Goal: Book appointment/travel/reservation

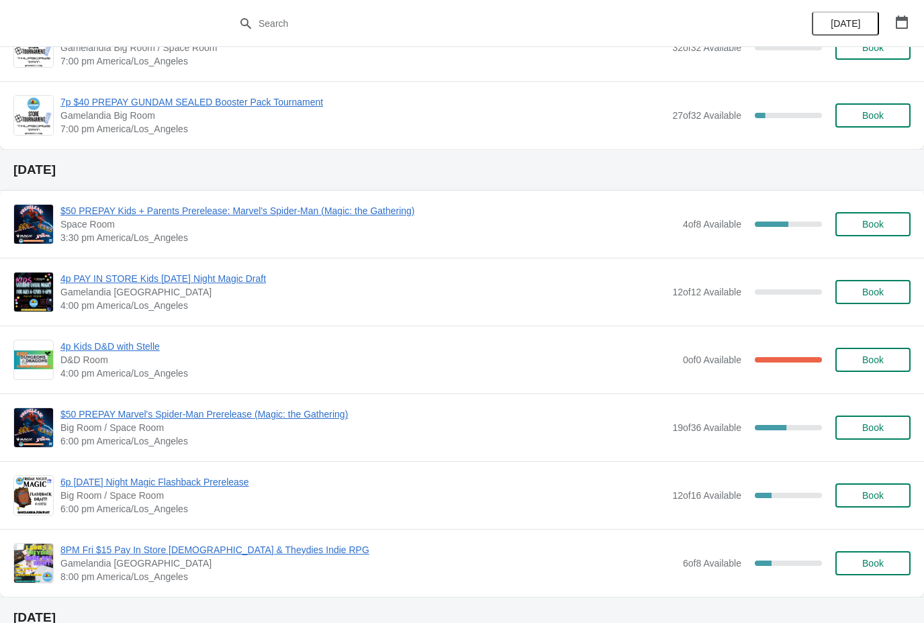
scroll to position [1034, 0]
click at [885, 434] on button "Book" at bounding box center [873, 427] width 75 height 24
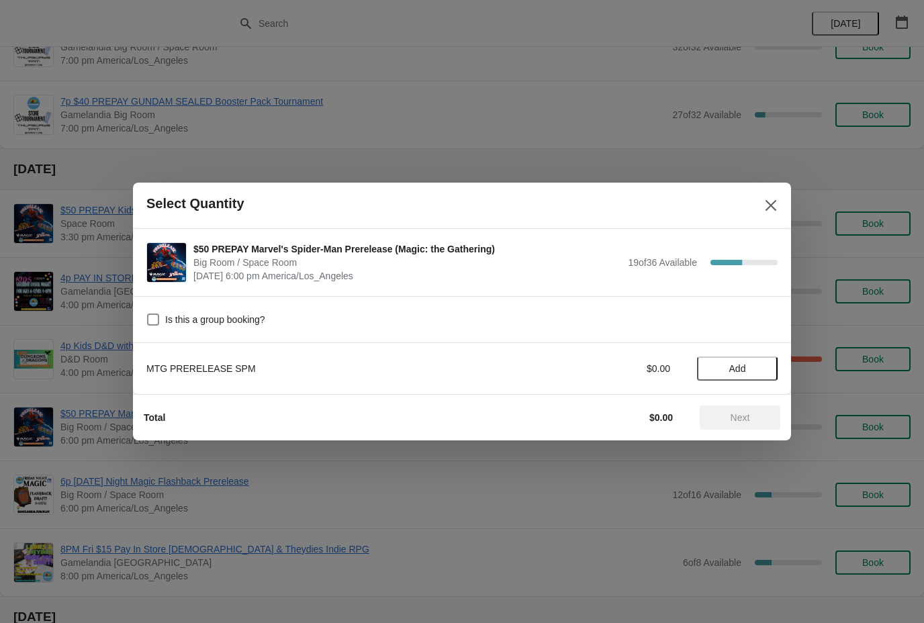
click at [782, 202] on button "Close" at bounding box center [771, 205] width 24 height 24
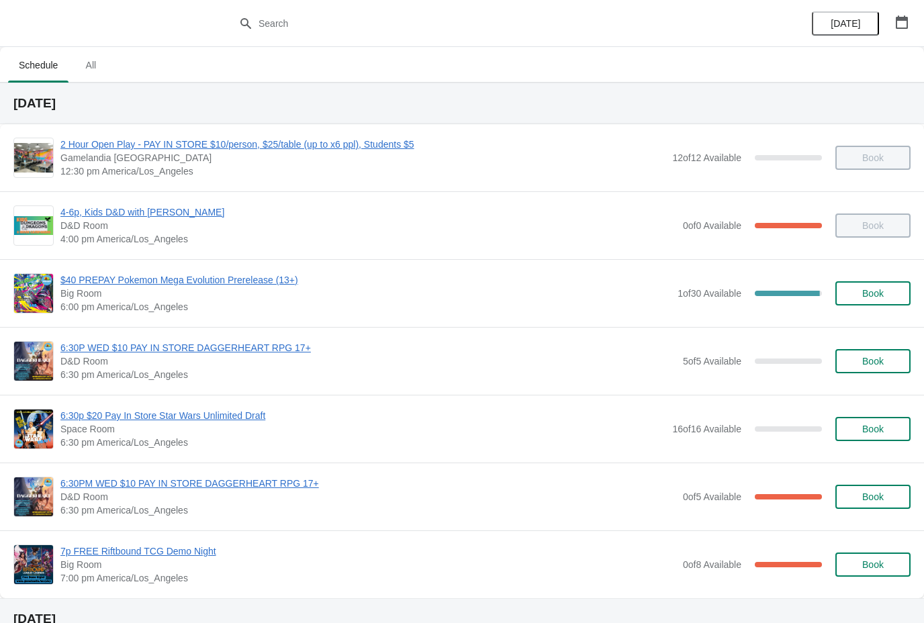
scroll to position [-2, 0]
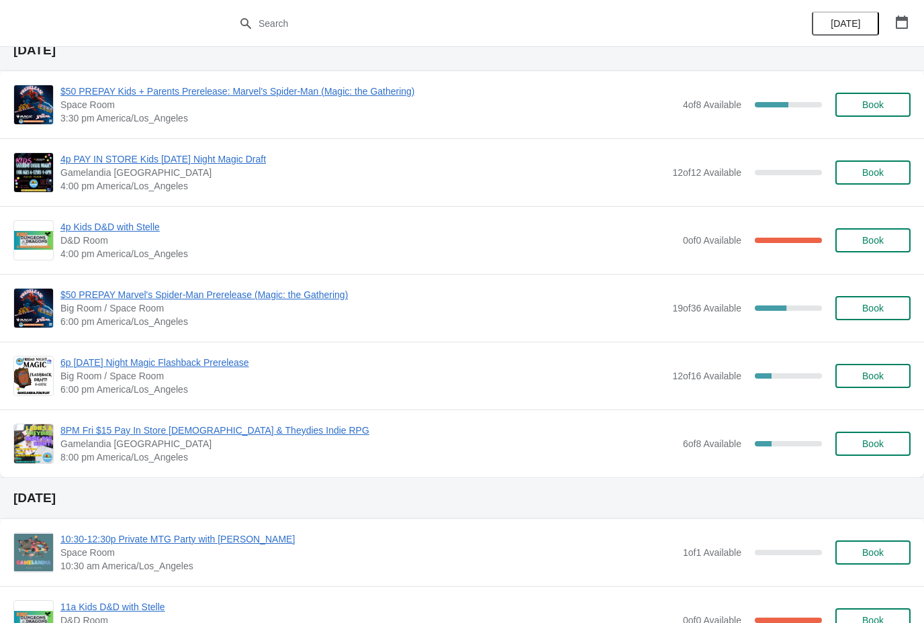
scroll to position [1152, 0]
click at [896, 304] on span "Book" at bounding box center [873, 309] width 51 height 11
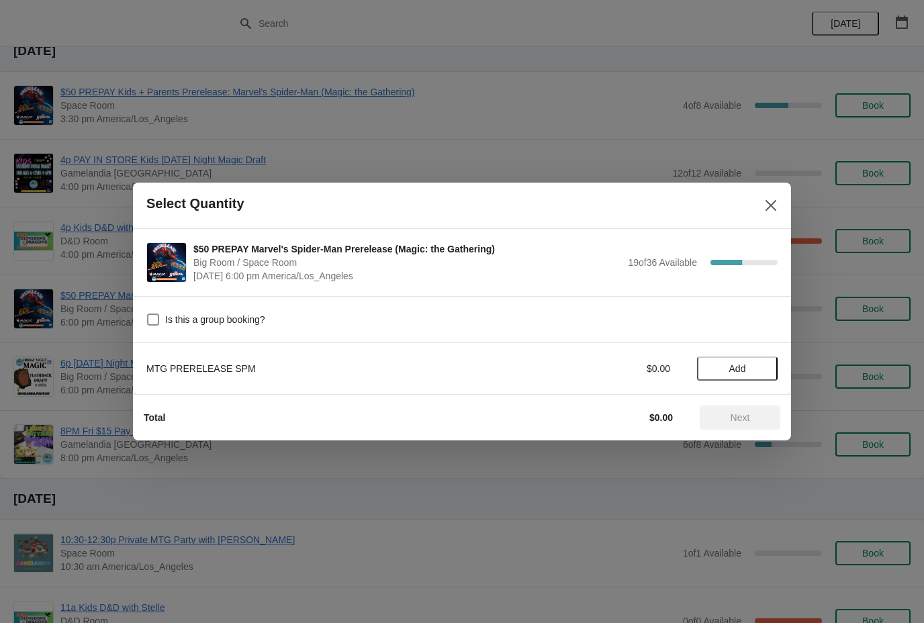
click at [748, 358] on button "Add" at bounding box center [737, 369] width 81 height 24
click at [752, 428] on button "Next" at bounding box center [740, 418] width 81 height 24
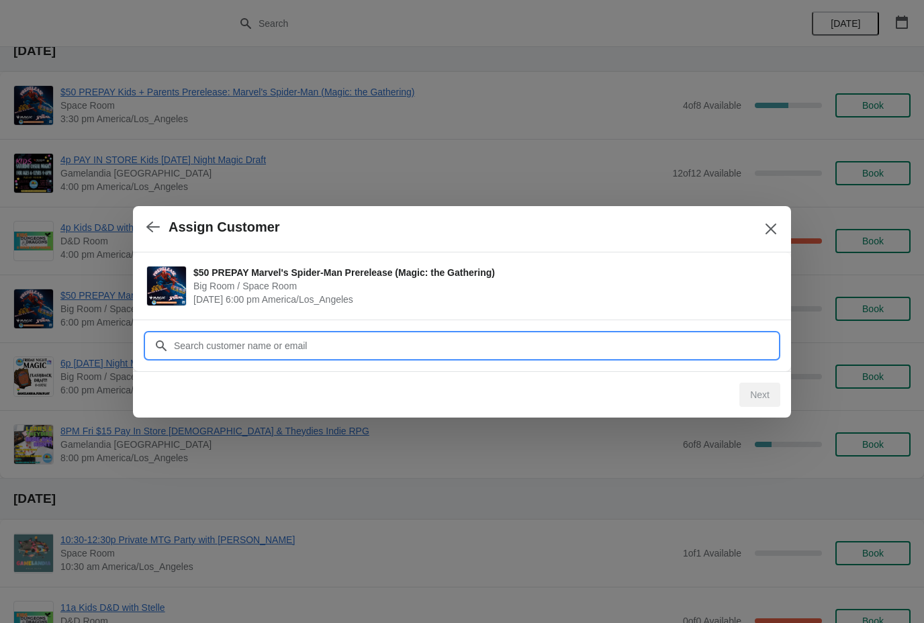
click at [484, 351] on input "Customer" at bounding box center [475, 346] width 604 height 24
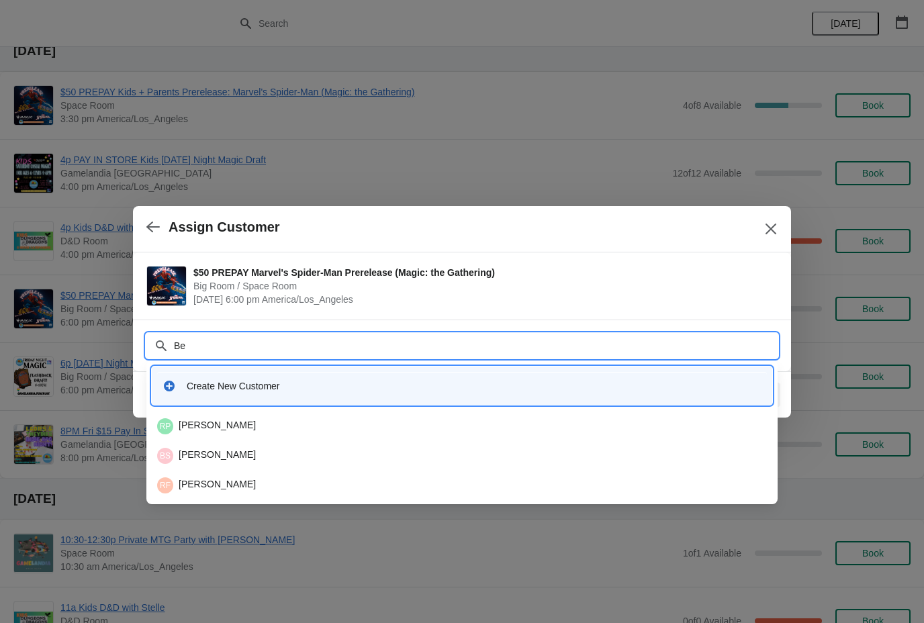
type input "B"
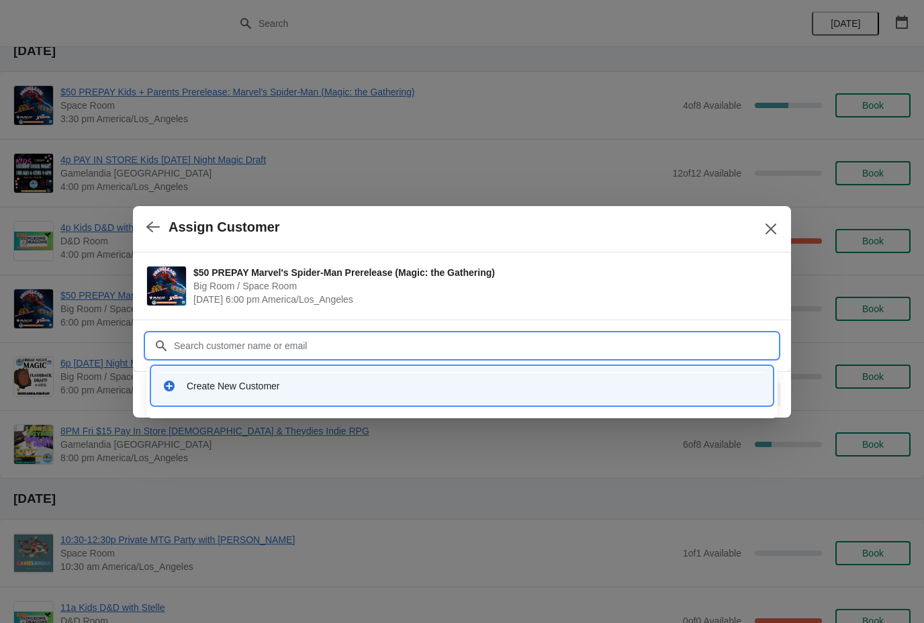
click at [237, 394] on div "Create New Customer" at bounding box center [462, 386] width 610 height 28
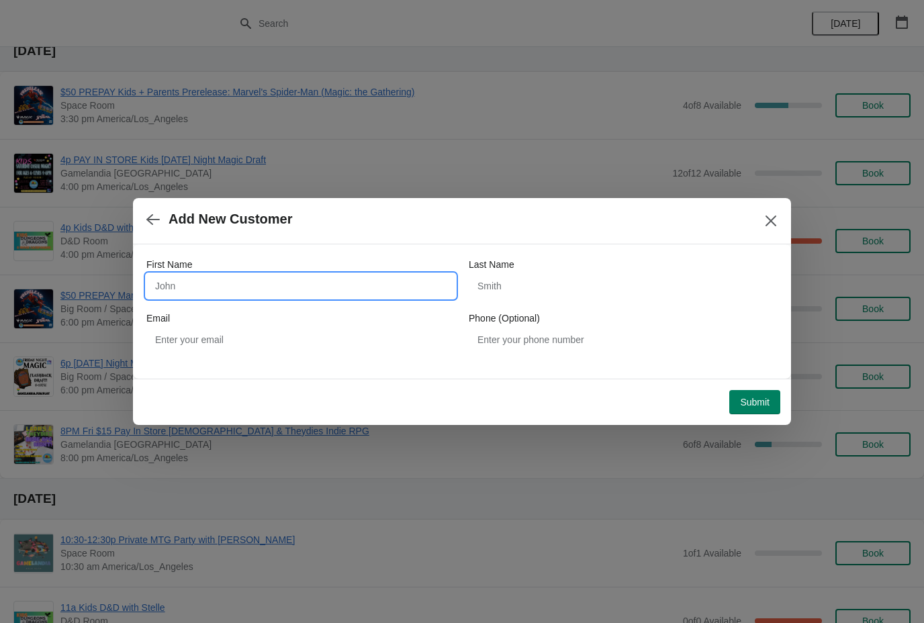
click at [208, 282] on input "First Name" at bounding box center [300, 286] width 309 height 24
type input "Ben"
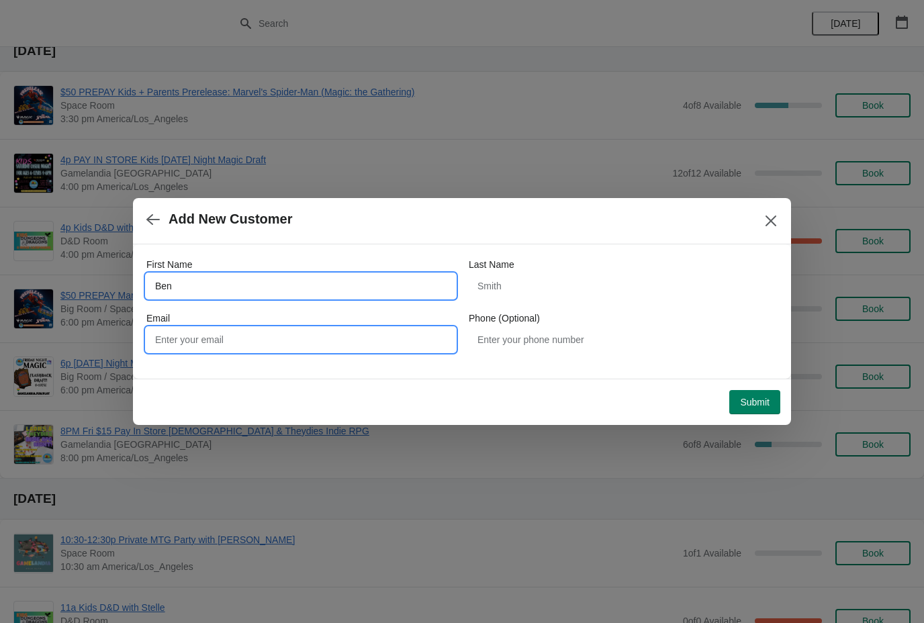
click at [224, 345] on input "Email" at bounding box center [300, 340] width 309 height 24
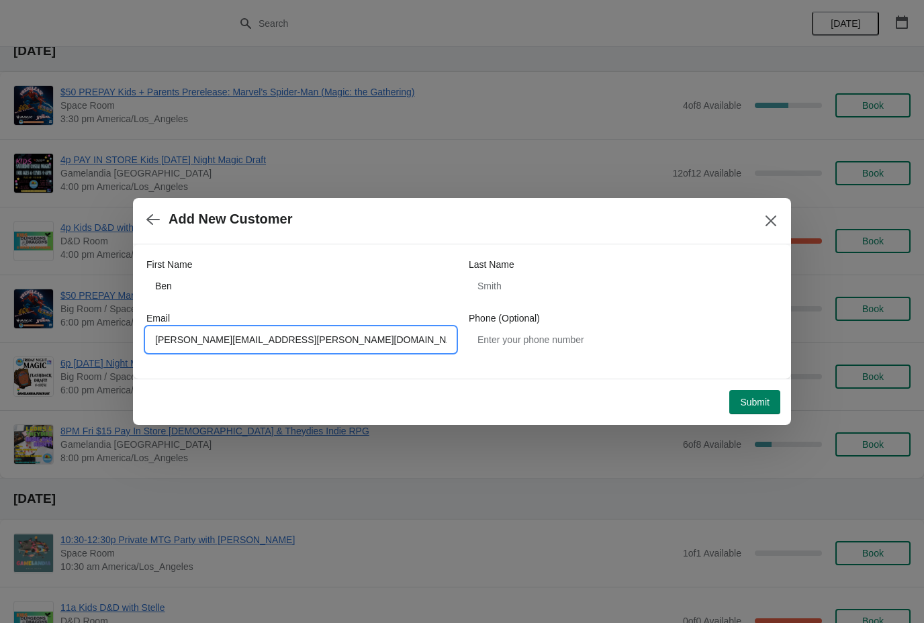
type input "[PERSON_NAME][EMAIL_ADDRESS][PERSON_NAME][DOMAIN_NAME]"
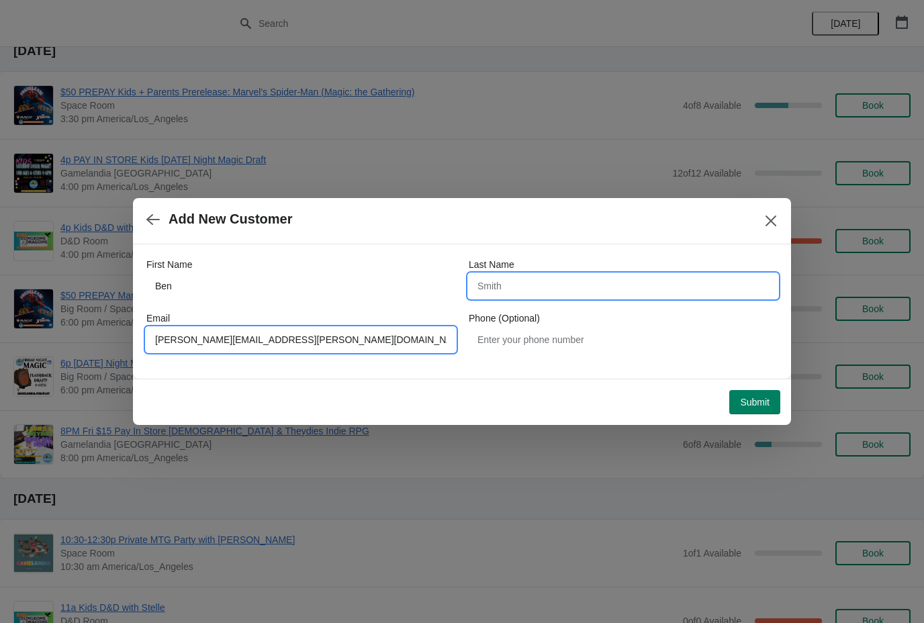
click at [576, 279] on input "Last Name" at bounding box center [623, 286] width 309 height 24
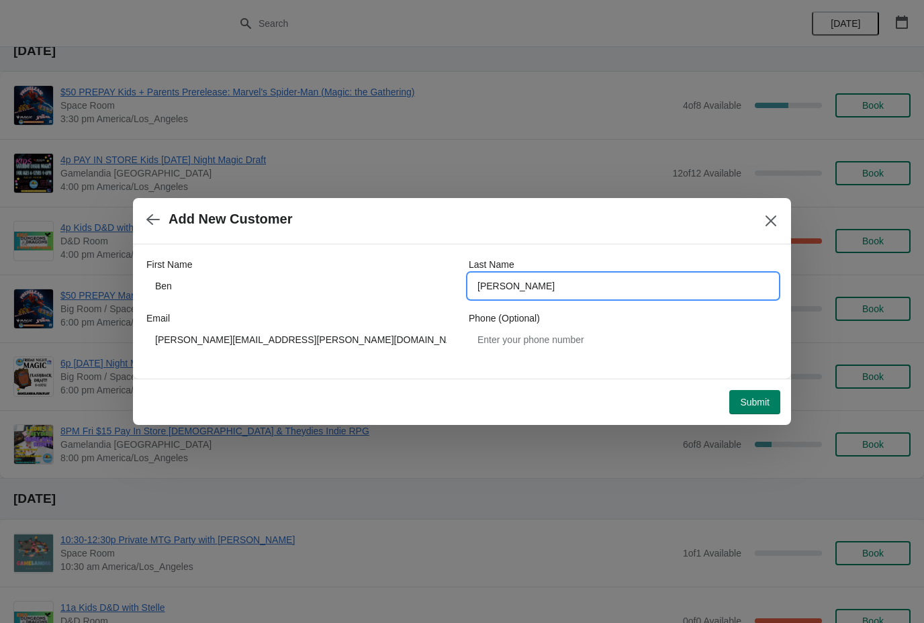
type input "[PERSON_NAME]"
click at [758, 406] on span "Submit" at bounding box center [755, 402] width 30 height 11
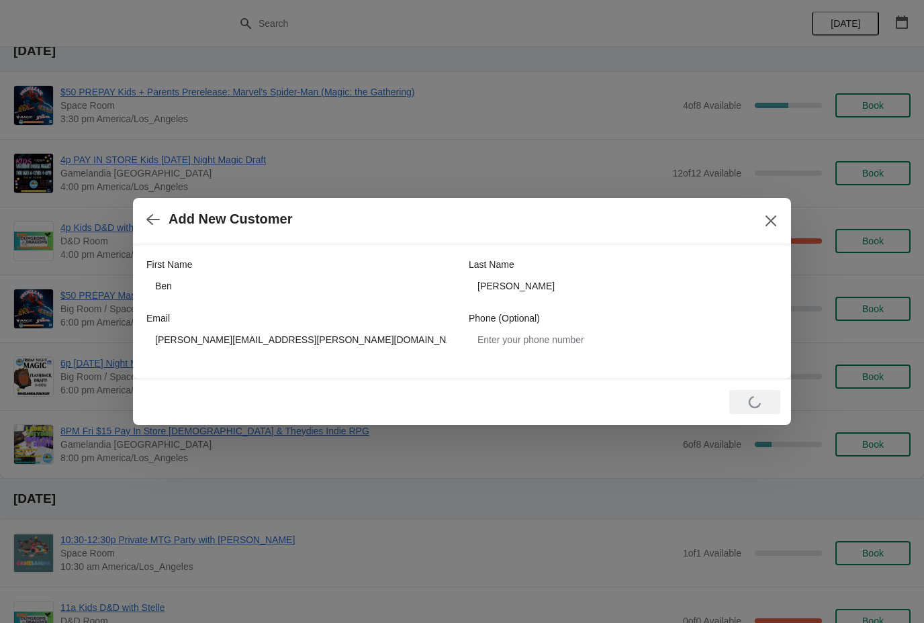
click at [465, 393] on div "Loading Submit" at bounding box center [459, 400] width 642 height 30
click at [777, 220] on icon "Close" at bounding box center [770, 220] width 13 height 13
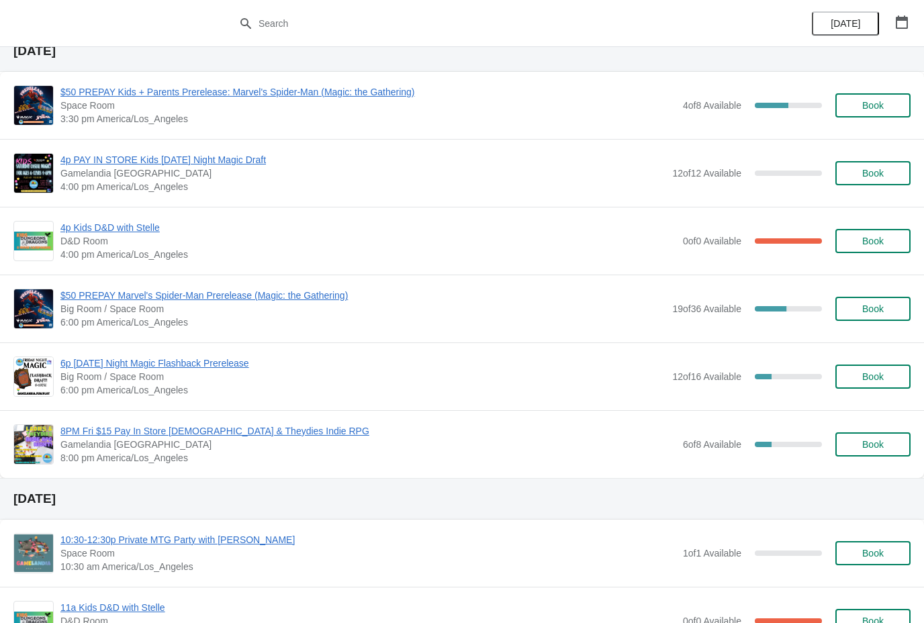
click at [881, 314] on span "Book" at bounding box center [872, 309] width 21 height 11
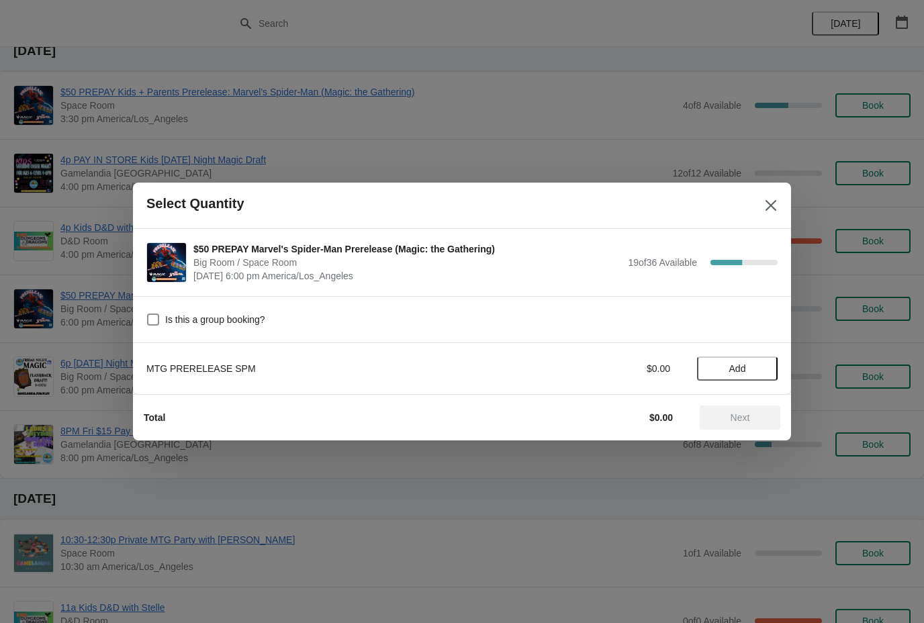
click at [741, 359] on button "Add" at bounding box center [737, 369] width 81 height 24
click at [754, 418] on span "Next" at bounding box center [740, 417] width 59 height 11
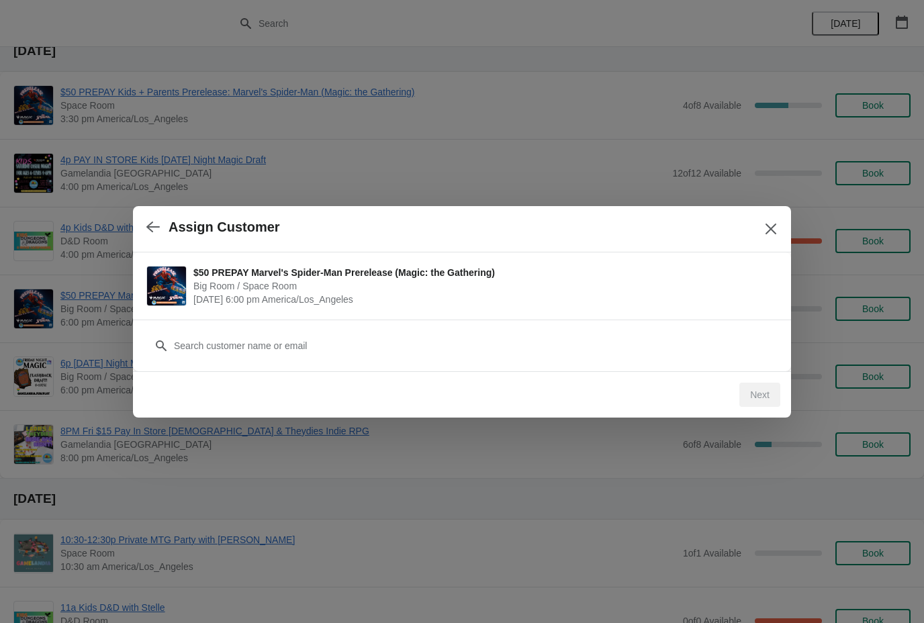
click at [760, 396] on div "Next" at bounding box center [759, 395] width 41 height 24
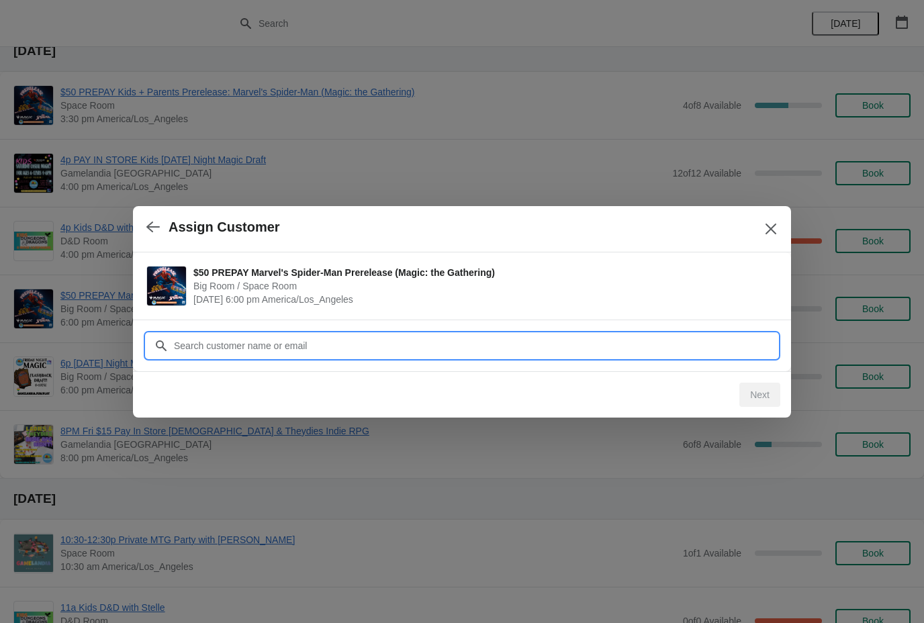
click at [576, 345] on input "Customer" at bounding box center [475, 346] width 604 height 24
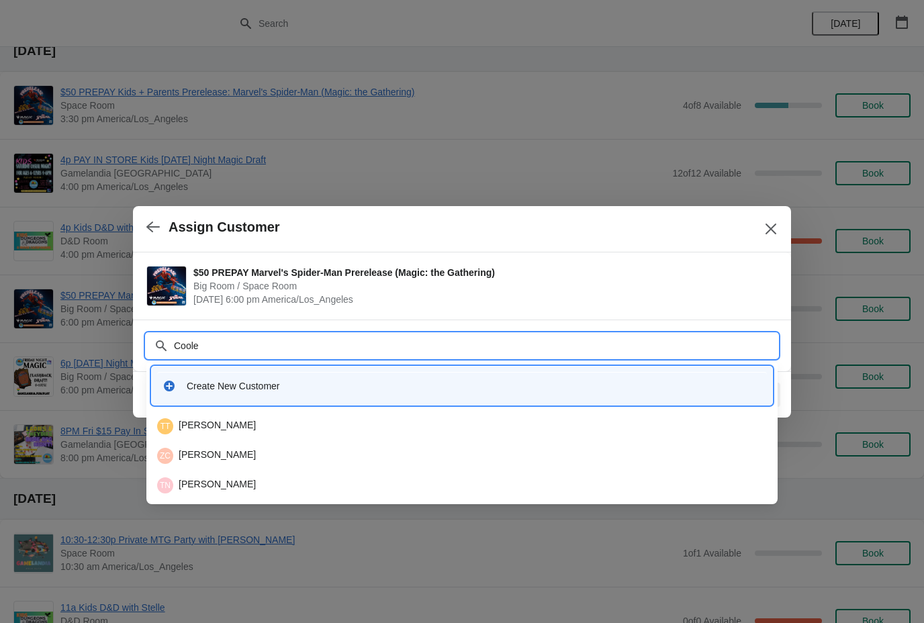
type input "[PERSON_NAME]"
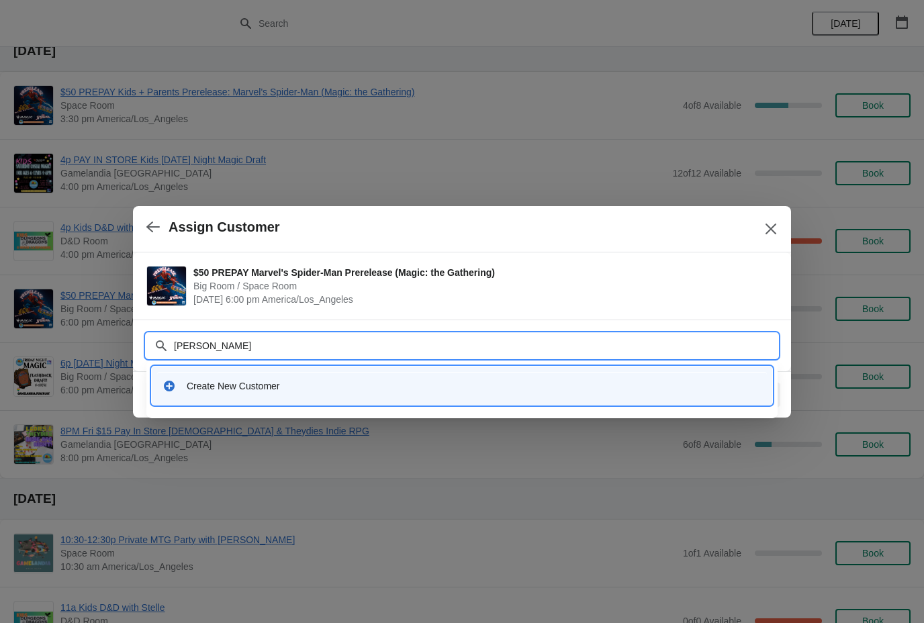
click at [579, 373] on div "Create New Customer" at bounding box center [462, 386] width 610 height 28
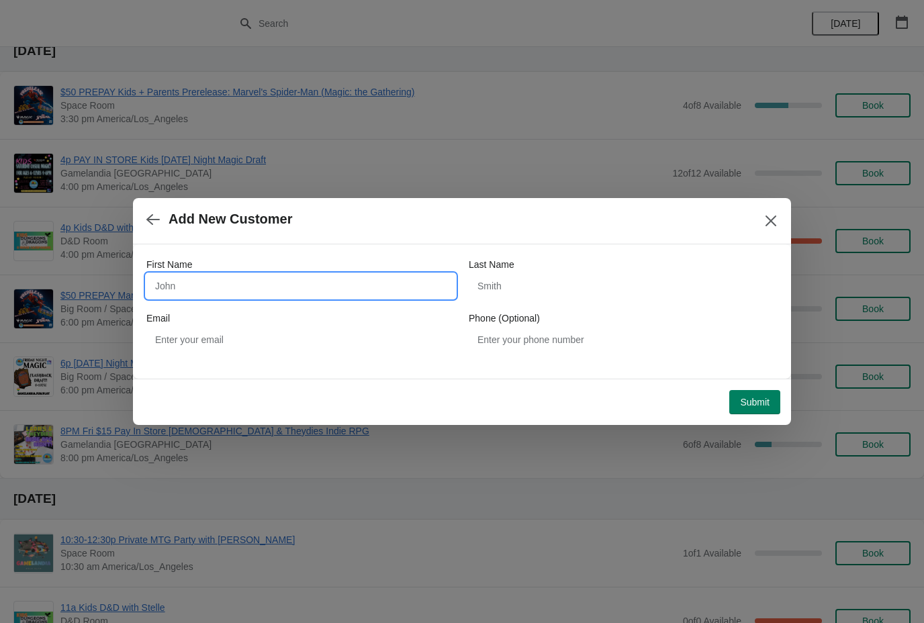
click at [367, 283] on input "First Name" at bounding box center [300, 286] width 309 height 24
type input "Ben"
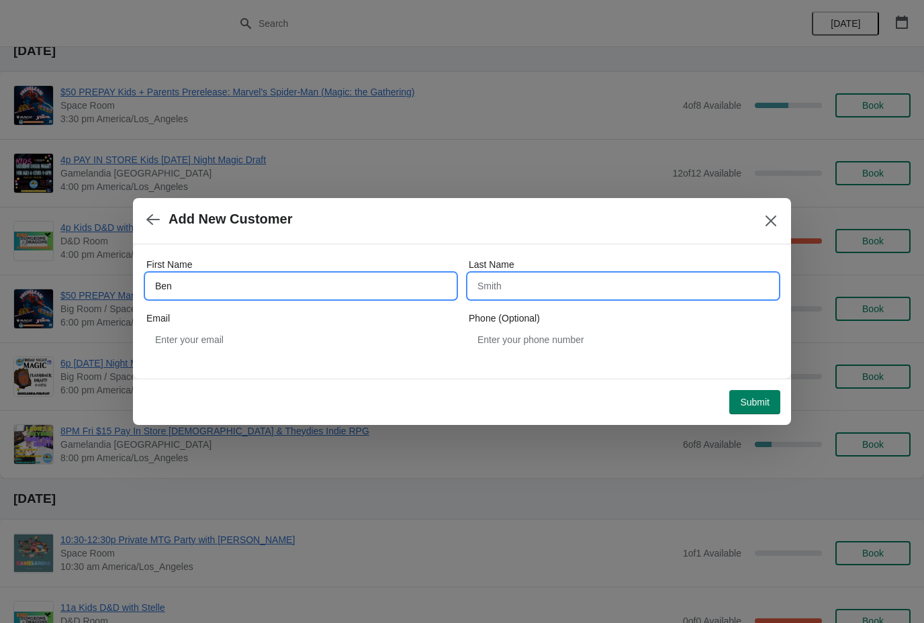
click at [561, 277] on input "Last Name" at bounding box center [623, 286] width 309 height 24
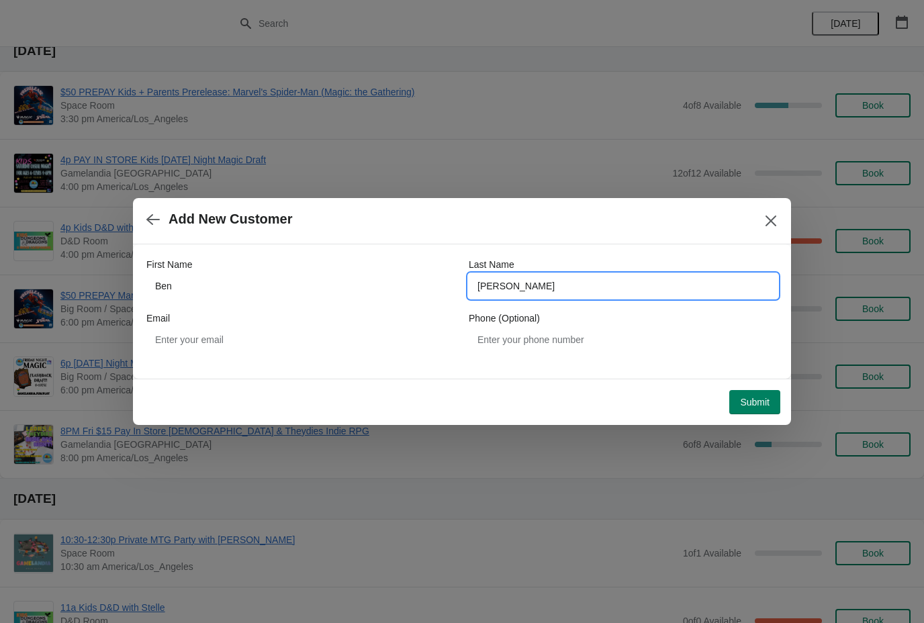
type input "[PERSON_NAME]"
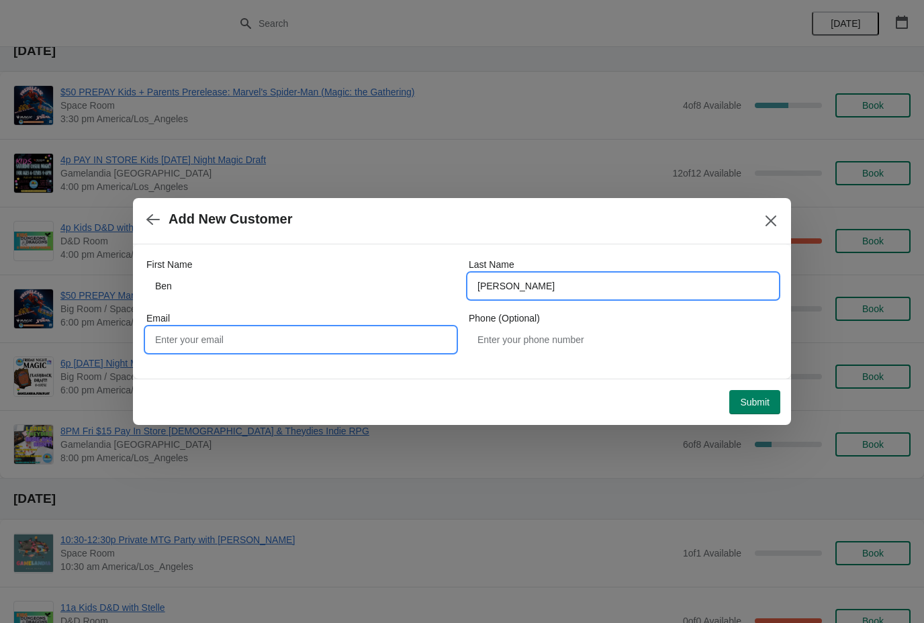
click at [347, 341] on input "Email" at bounding box center [300, 340] width 309 height 24
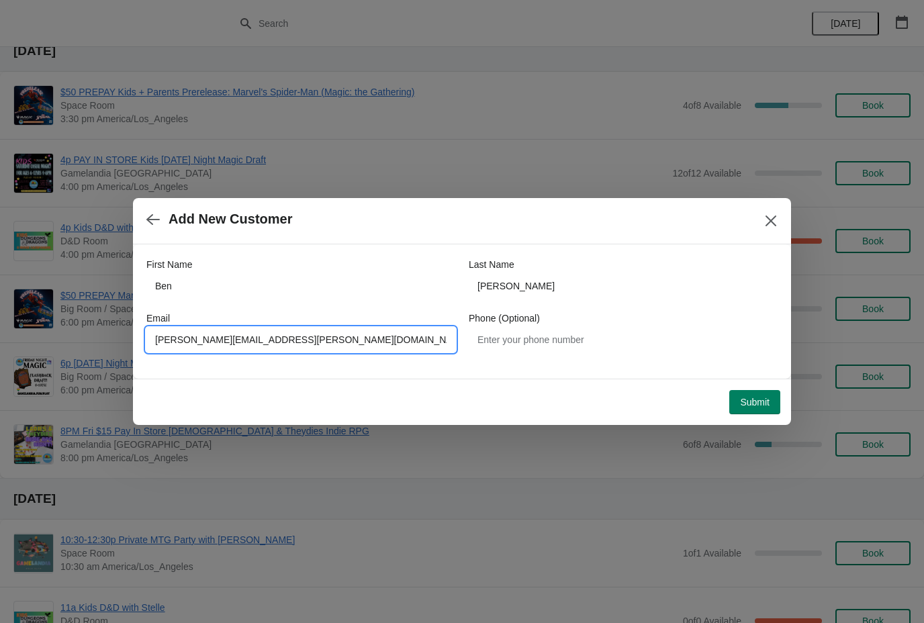
type input "[PERSON_NAME][EMAIL_ADDRESS][PERSON_NAME][DOMAIN_NAME]"
click at [760, 406] on span "Submit" at bounding box center [755, 402] width 30 height 11
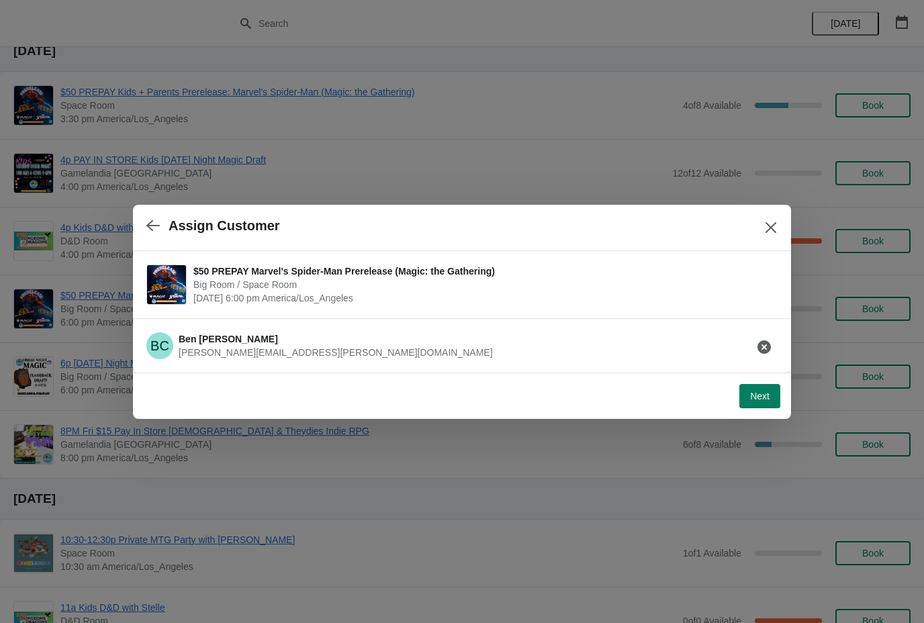
click at [768, 391] on span "Next" at bounding box center [759, 396] width 19 height 11
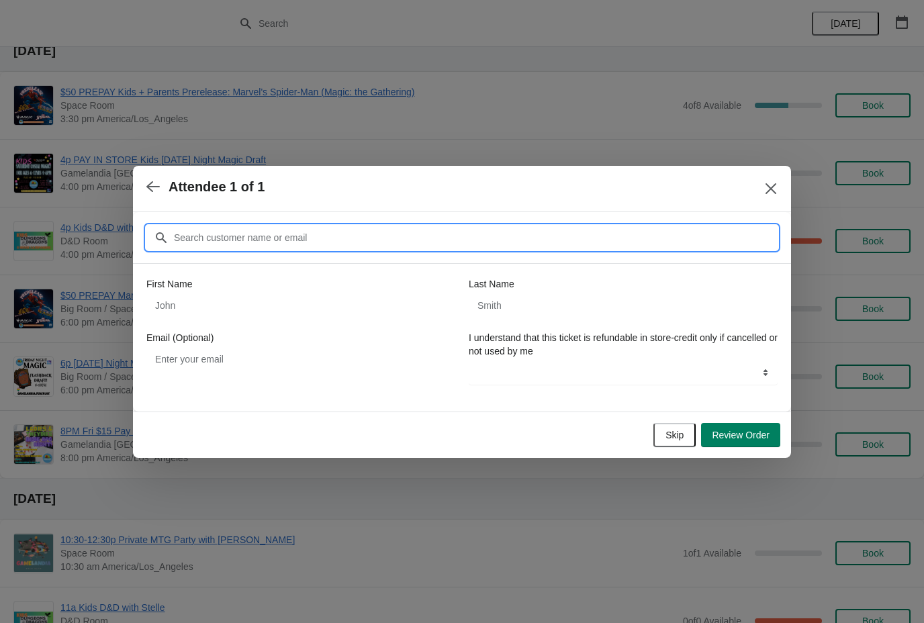
click at [369, 232] on input "Customer" at bounding box center [475, 238] width 604 height 24
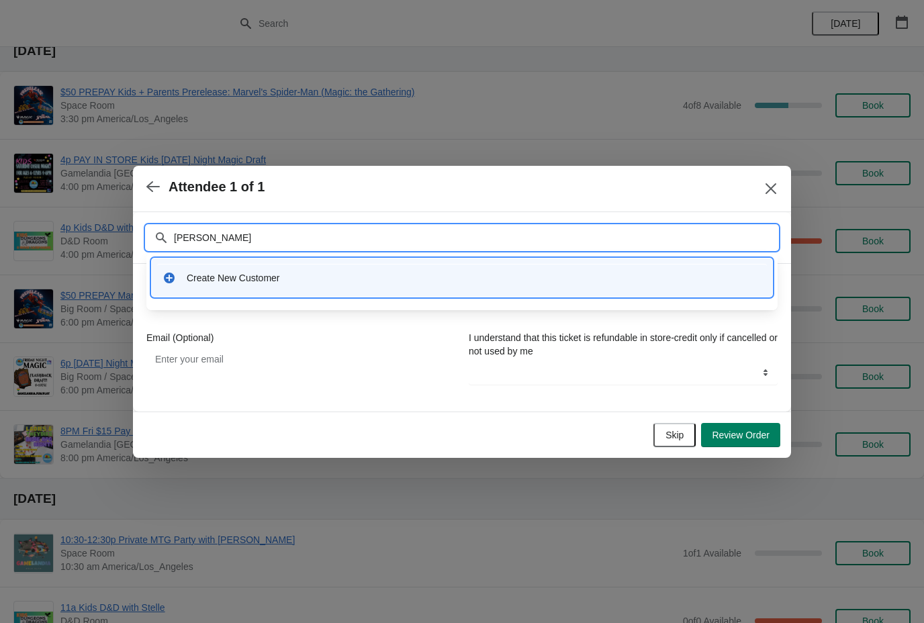
type input "[PERSON_NAME]"
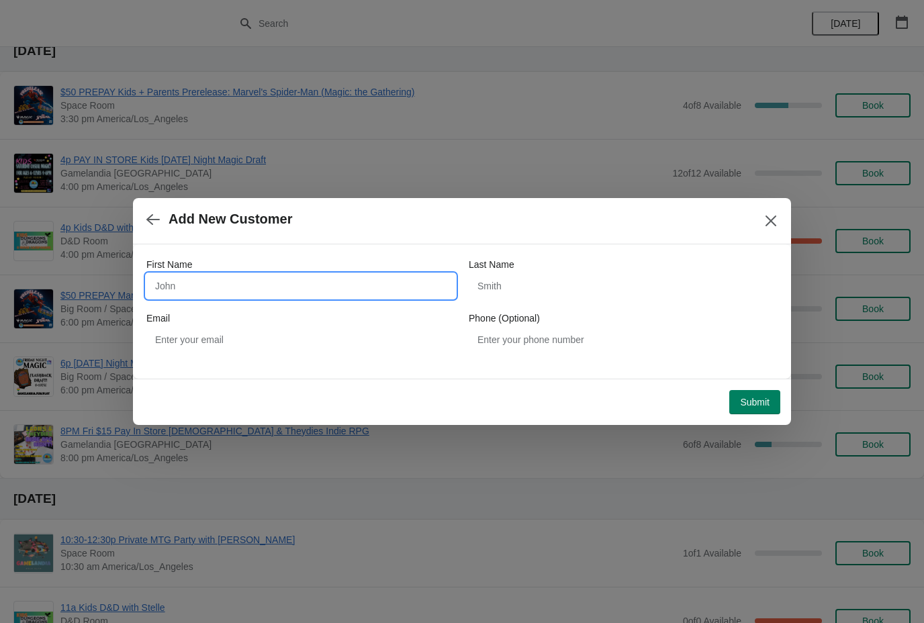
click at [215, 291] on input "First Name" at bounding box center [300, 286] width 309 height 24
click at [162, 230] on button "button" at bounding box center [153, 219] width 24 height 26
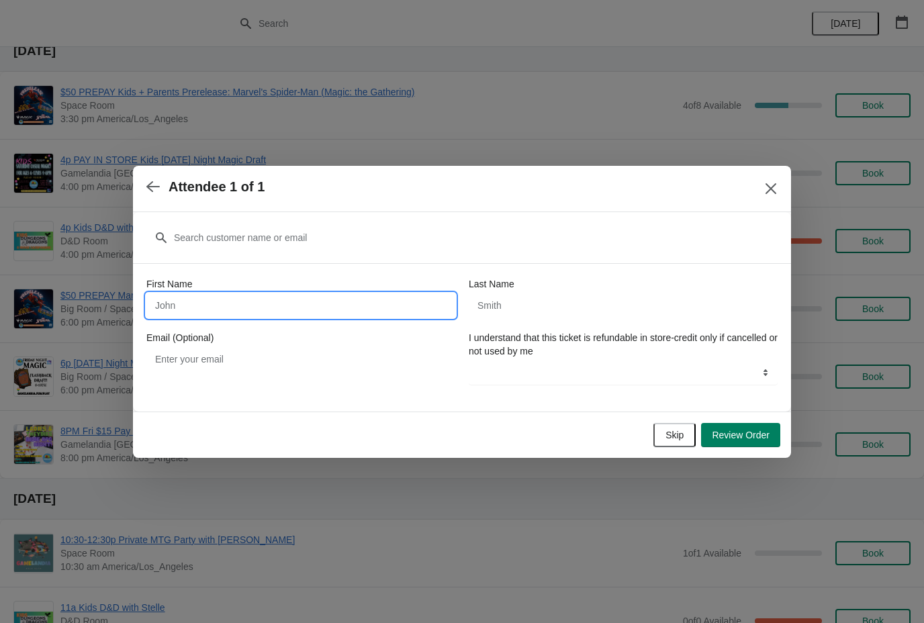
click at [257, 311] on input "First Name" at bounding box center [300, 306] width 309 height 24
type input "Ben"
click at [562, 298] on input "Last Name" at bounding box center [623, 306] width 309 height 24
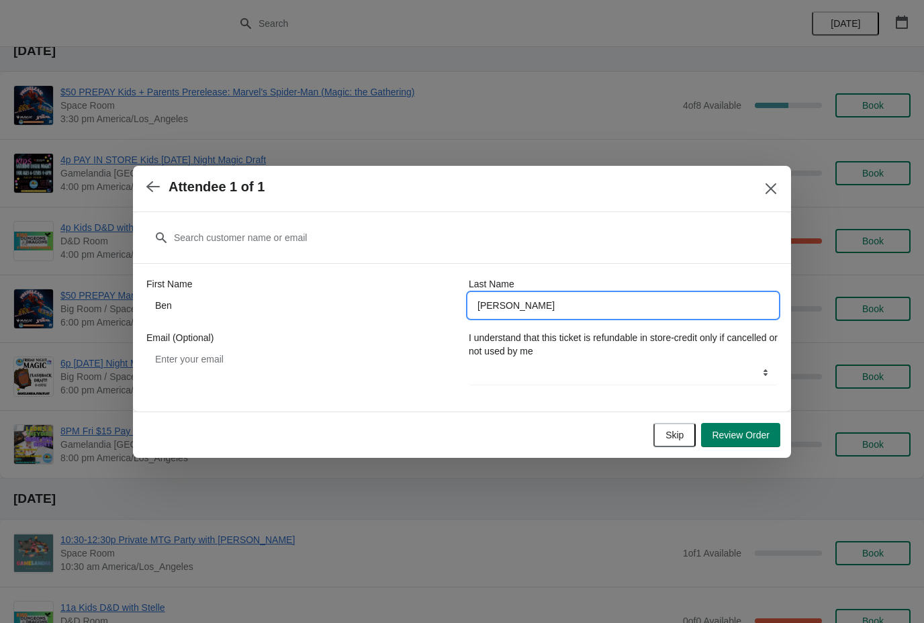
type input "[PERSON_NAME]"
click at [575, 370] on select "YES" at bounding box center [623, 373] width 309 height 24
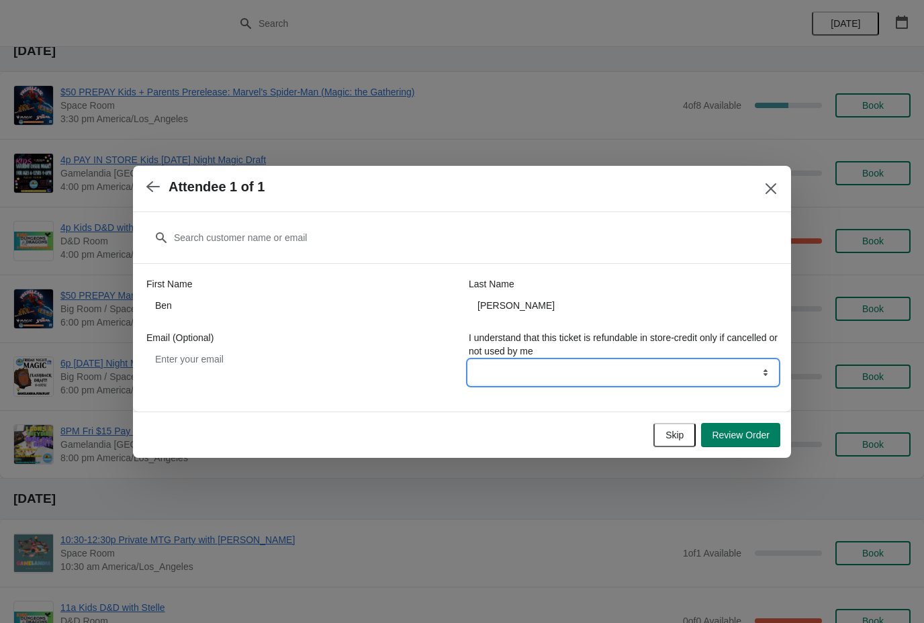
select select "YES"
